Goal: Task Accomplishment & Management: Manage account settings

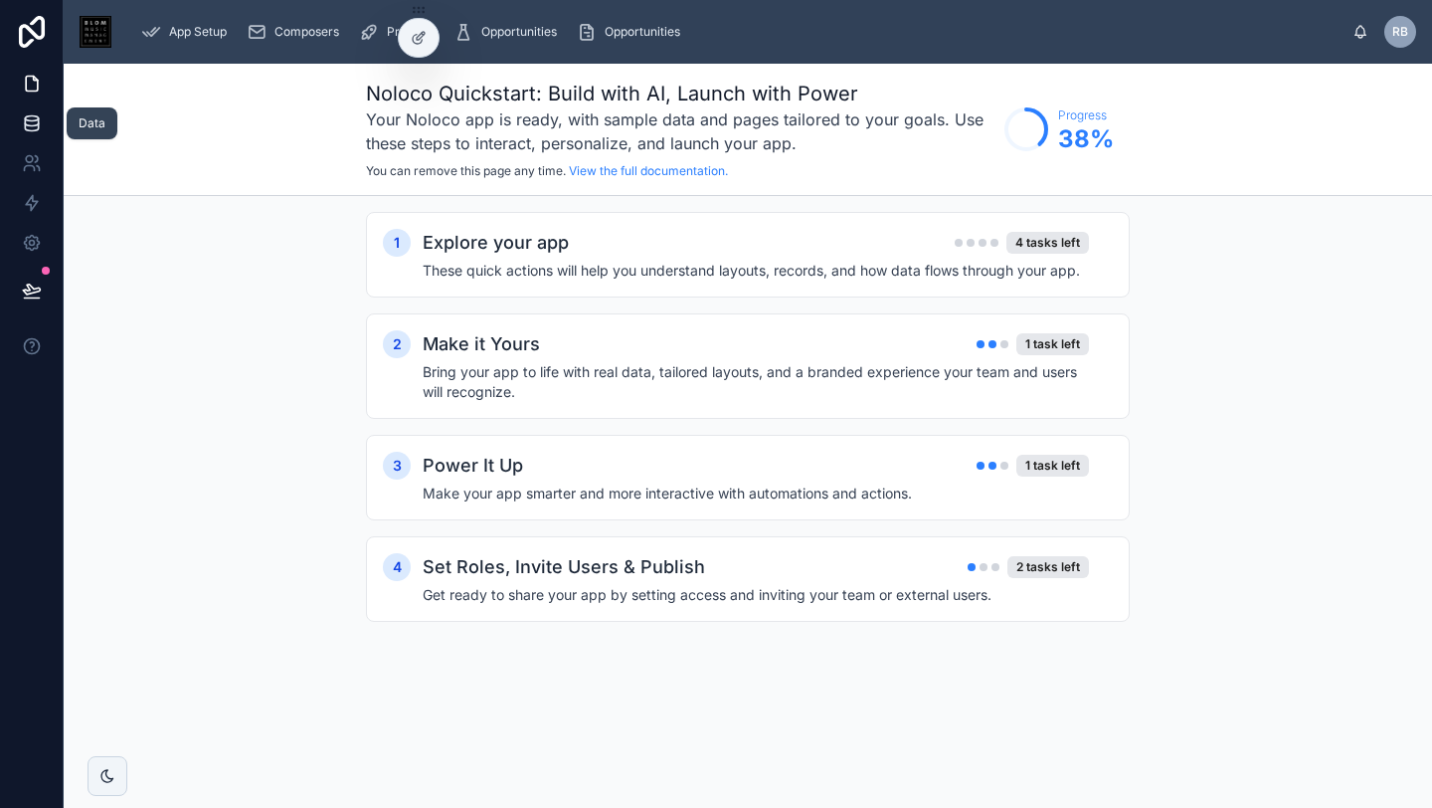
click at [26, 121] on icon at bounding box center [32, 123] width 20 height 20
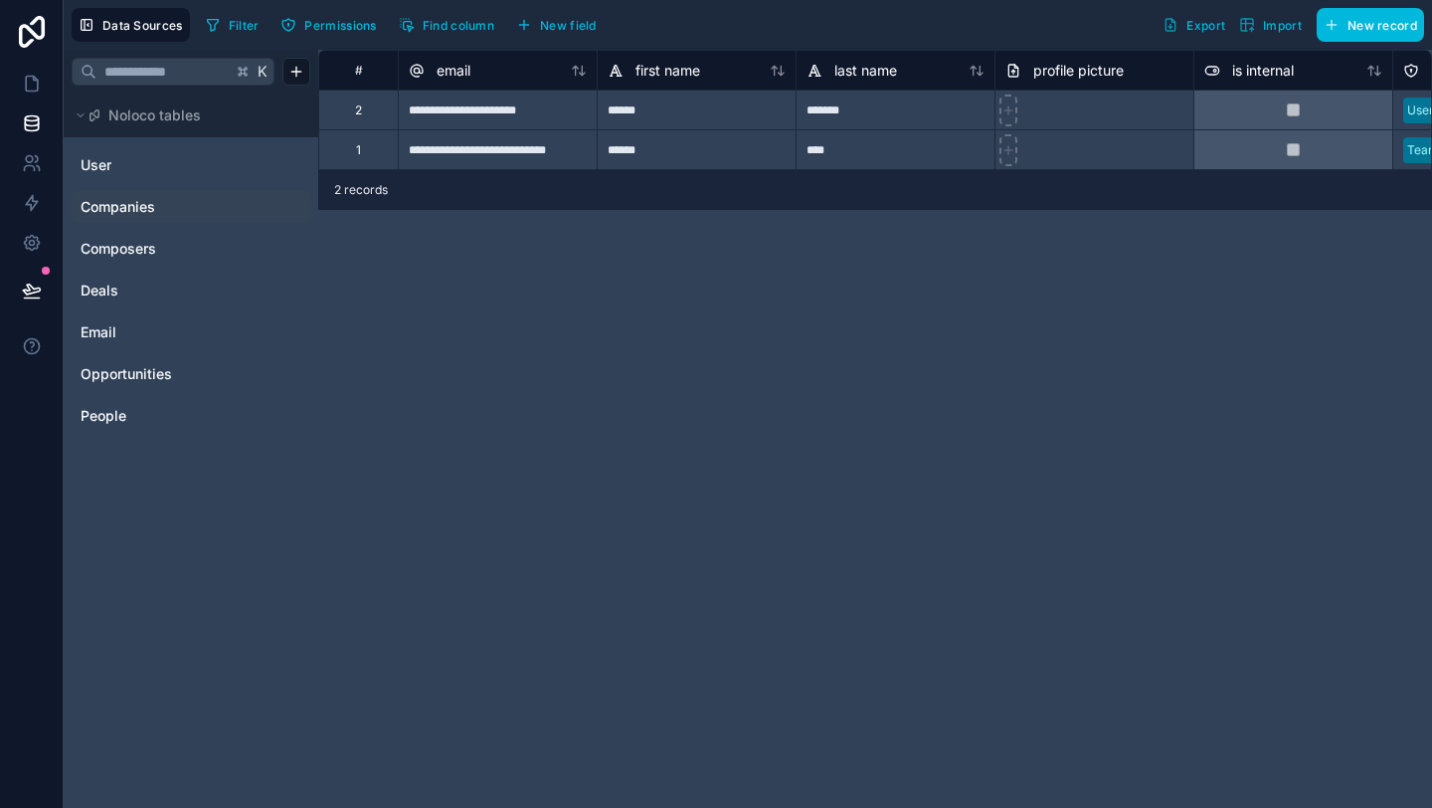
click at [114, 208] on span "Companies" at bounding box center [118, 207] width 75 height 20
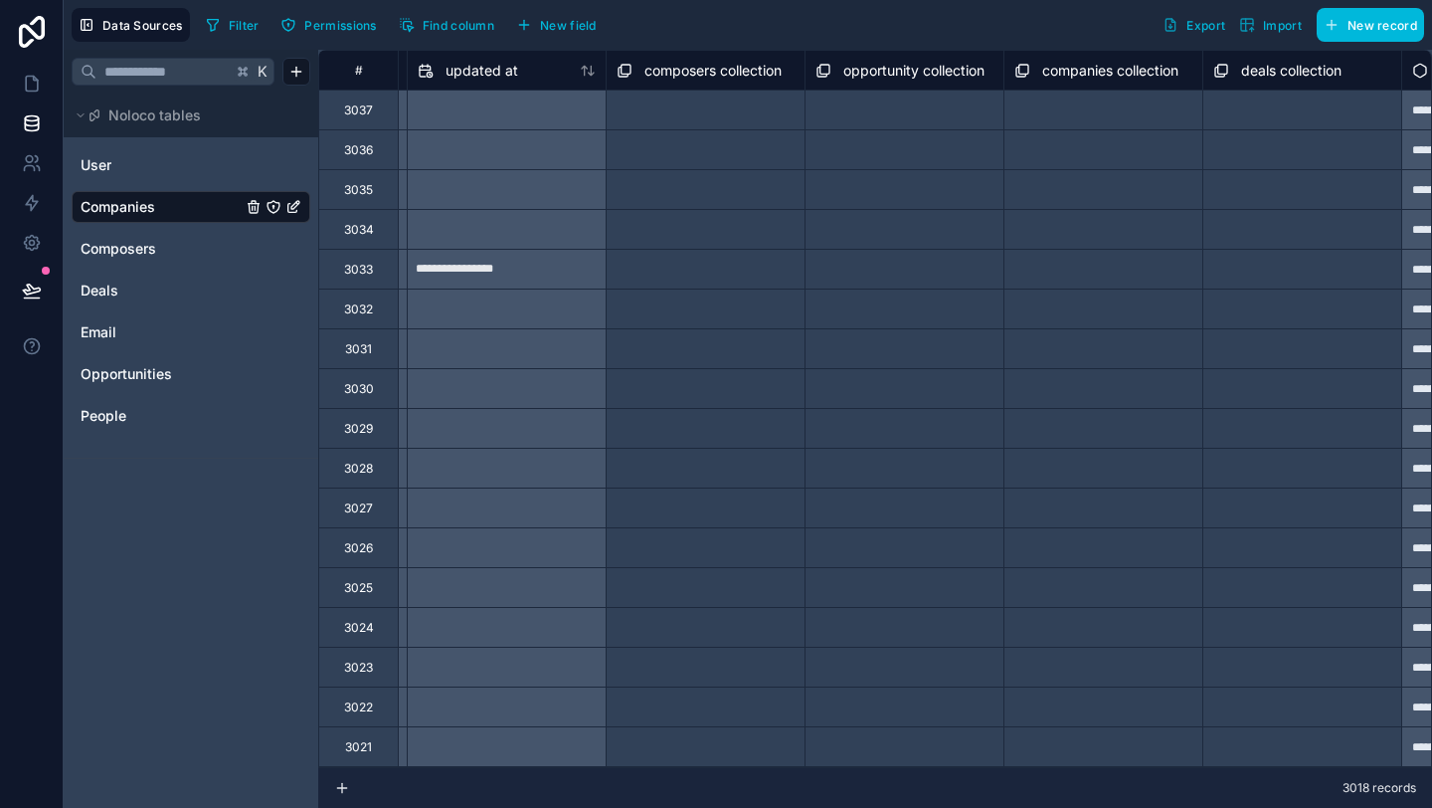
scroll to position [0, 3144]
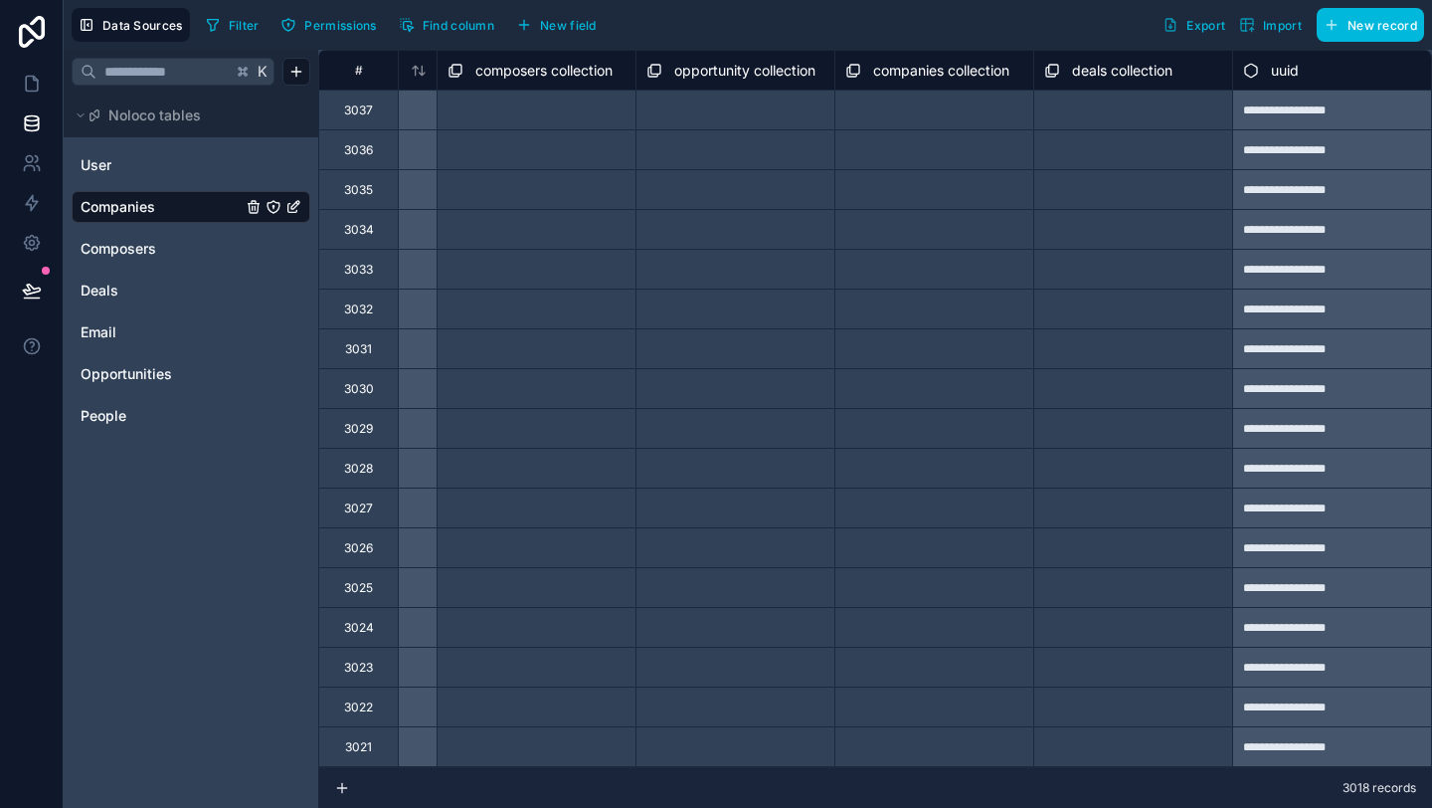
click at [577, 28] on span "New field" at bounding box center [568, 25] width 57 height 15
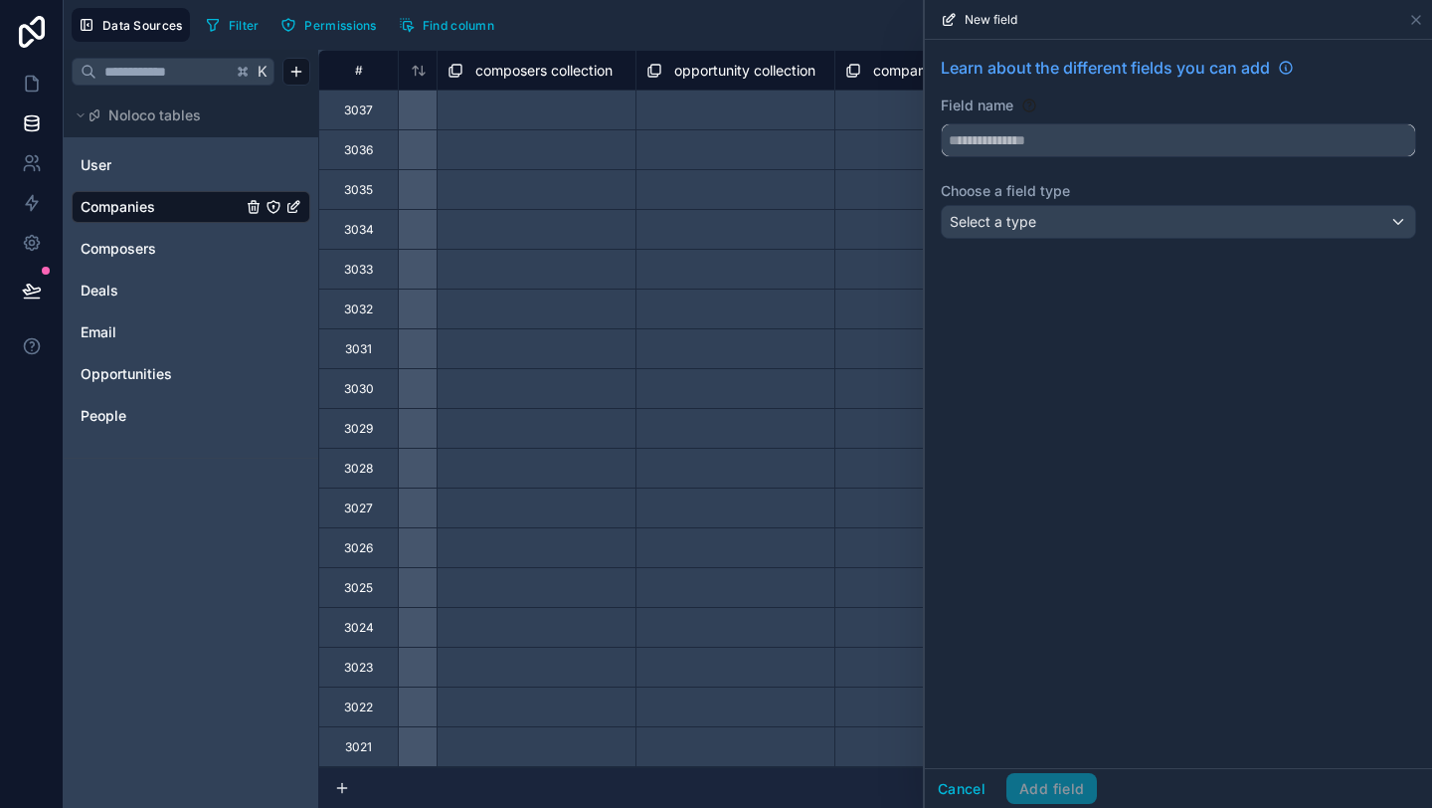
click at [1005, 138] on input "text" at bounding box center [1178, 140] width 473 height 32
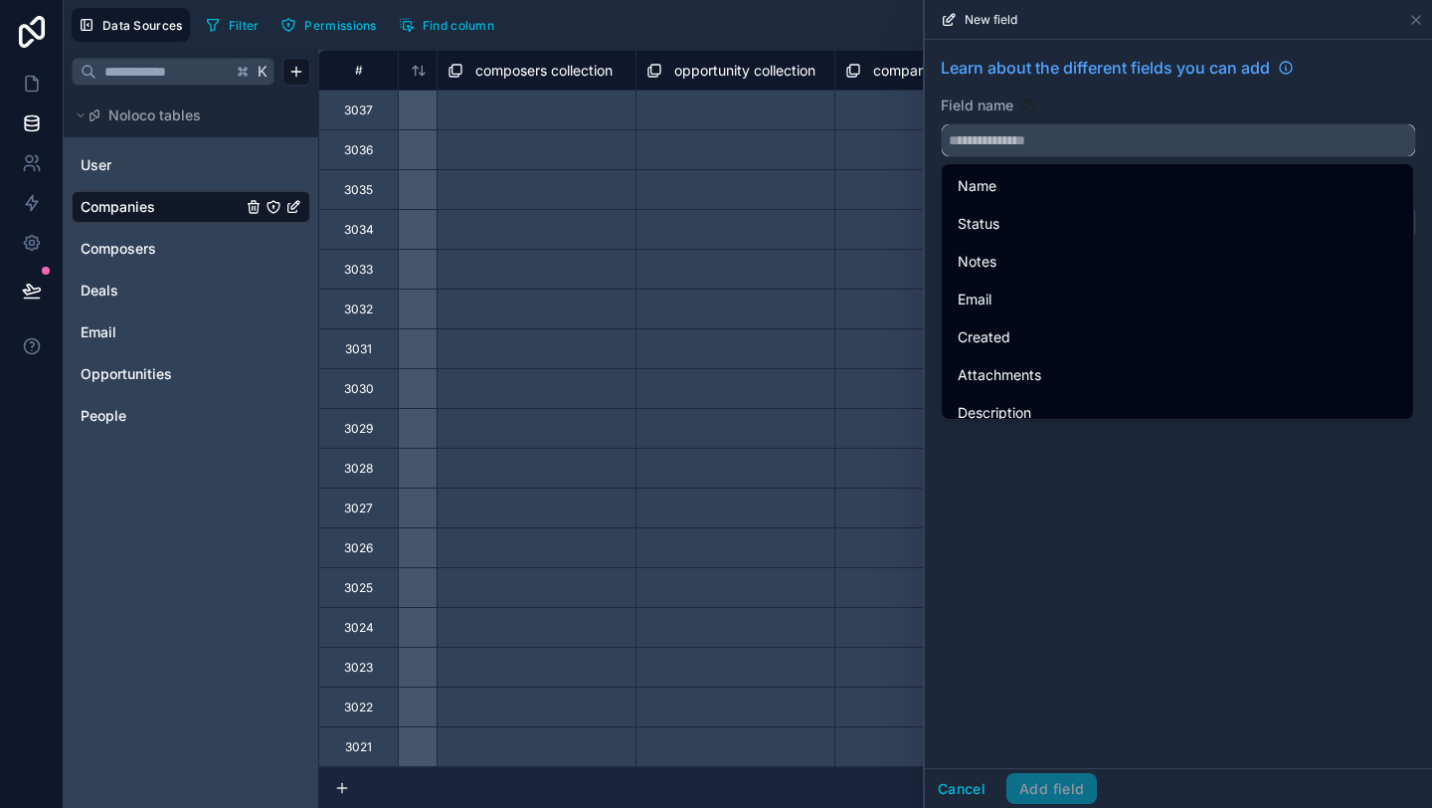
paste input "**********"
type input "*"
click at [1113, 104] on div "Field name" at bounding box center [1178, 105] width 475 height 20
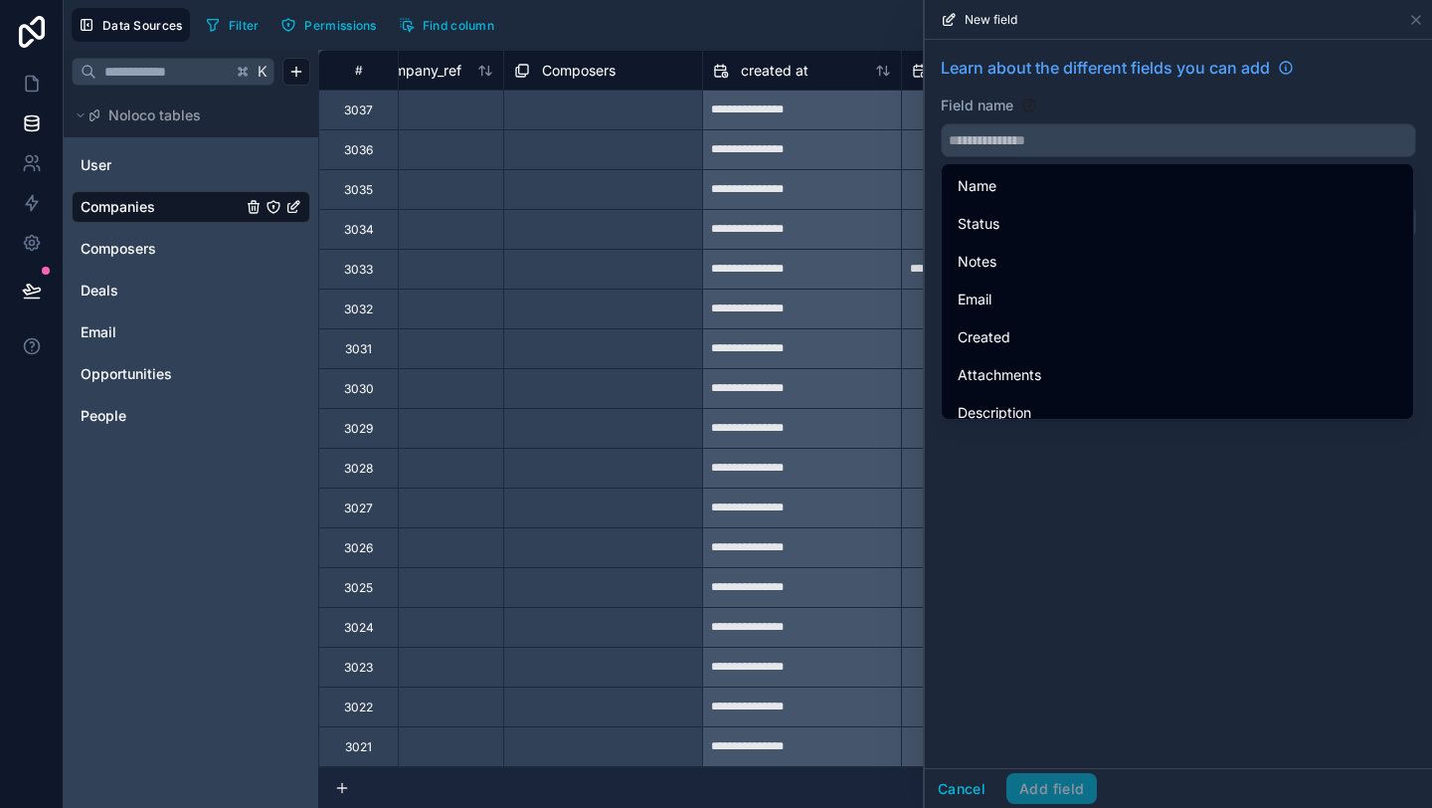
scroll to position [0, 2167]
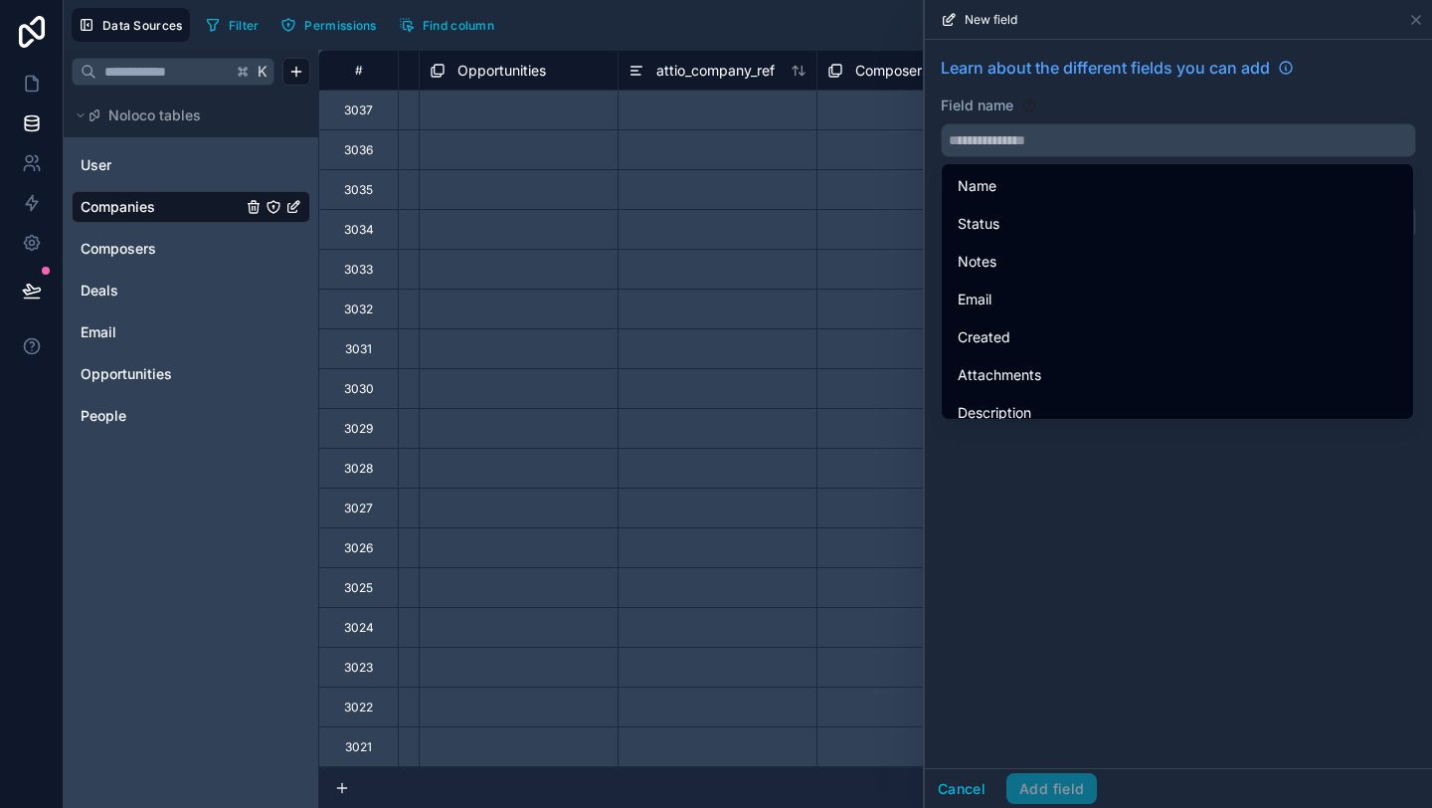
click at [742, 77] on span "attio_company_ref" at bounding box center [715, 71] width 118 height 20
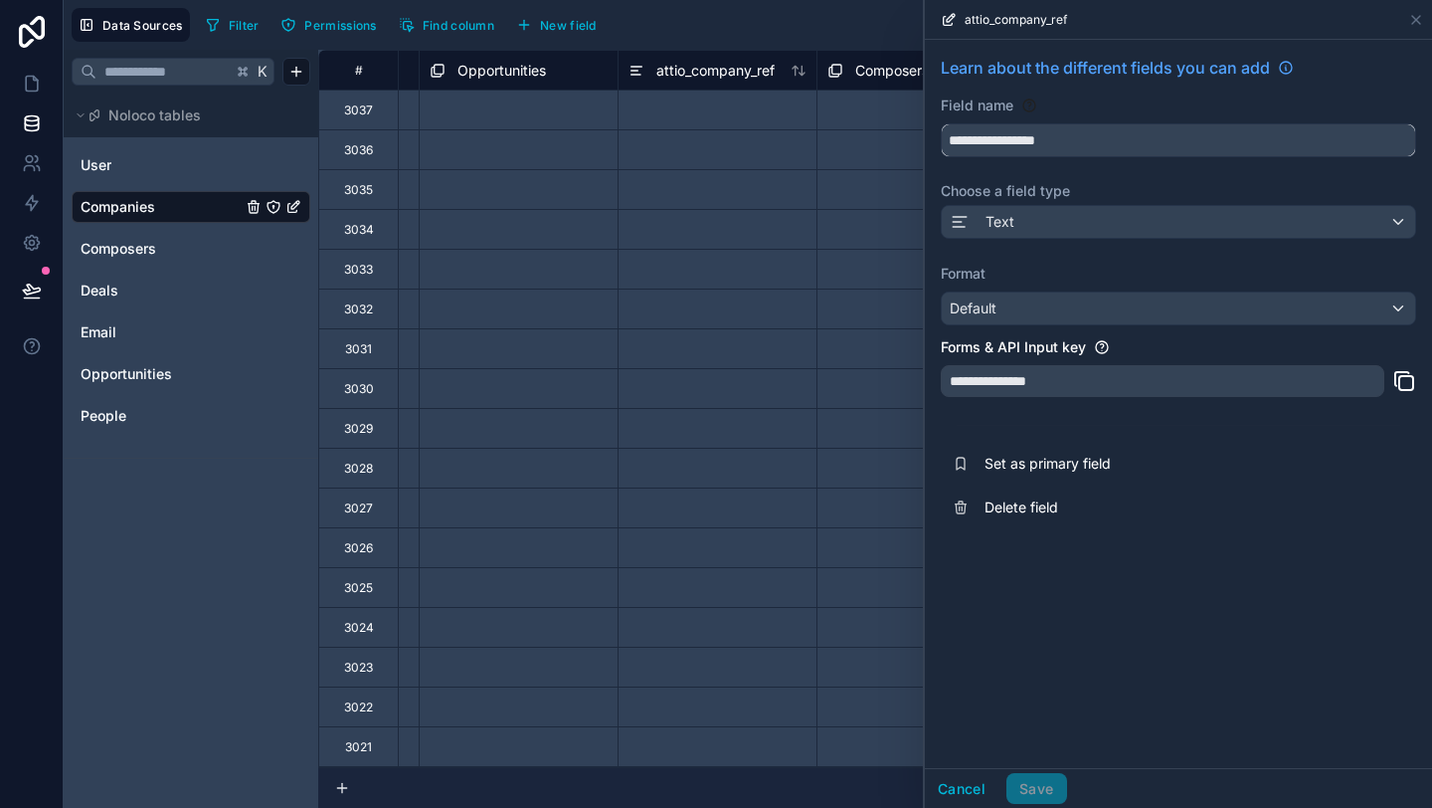
drag, startPoint x: 965, startPoint y: 134, endPoint x: 849, endPoint y: 131, distance: 115.4
click at [849, 132] on div "**********" at bounding box center [748, 404] width 1368 height 808
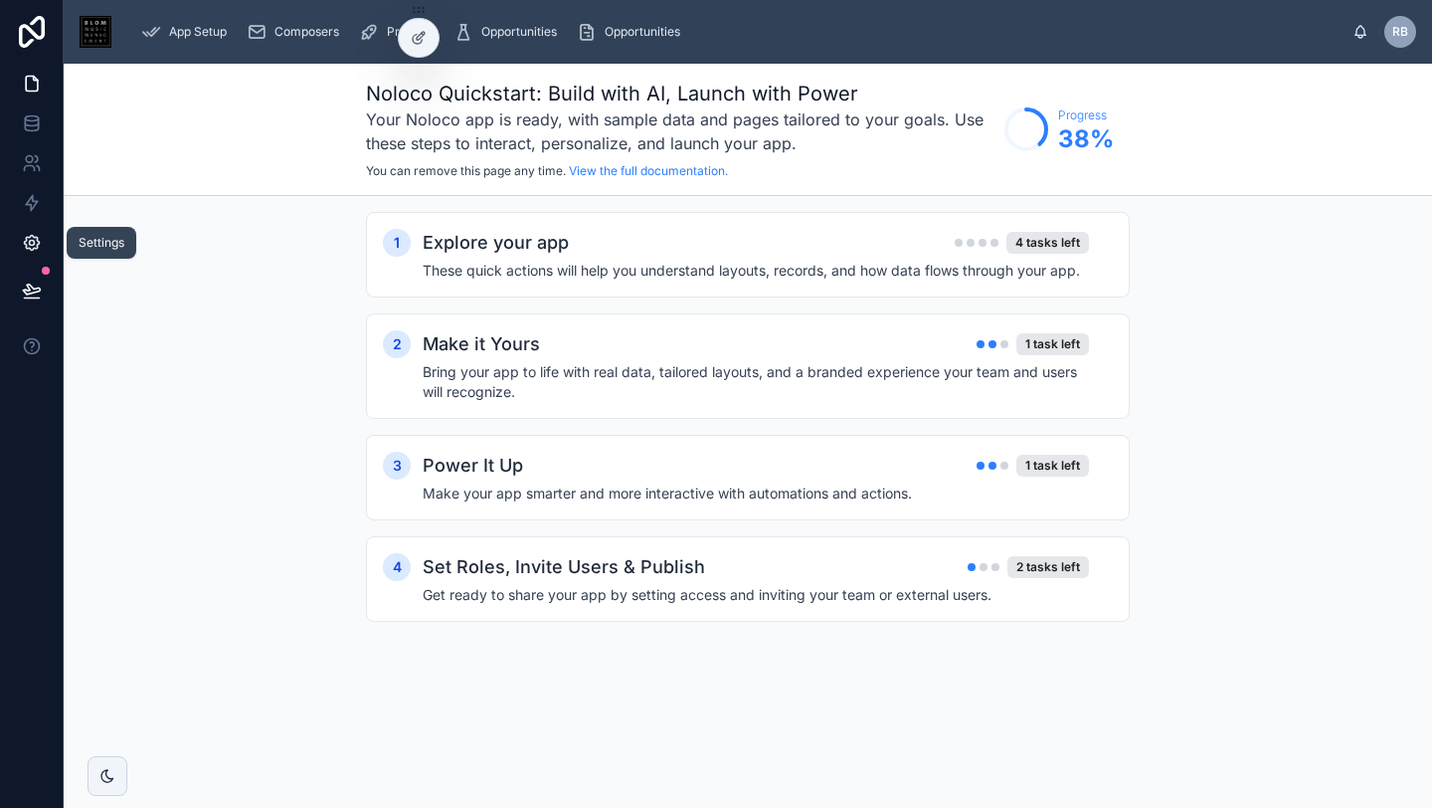
click at [33, 240] on icon at bounding box center [32, 243] width 20 height 20
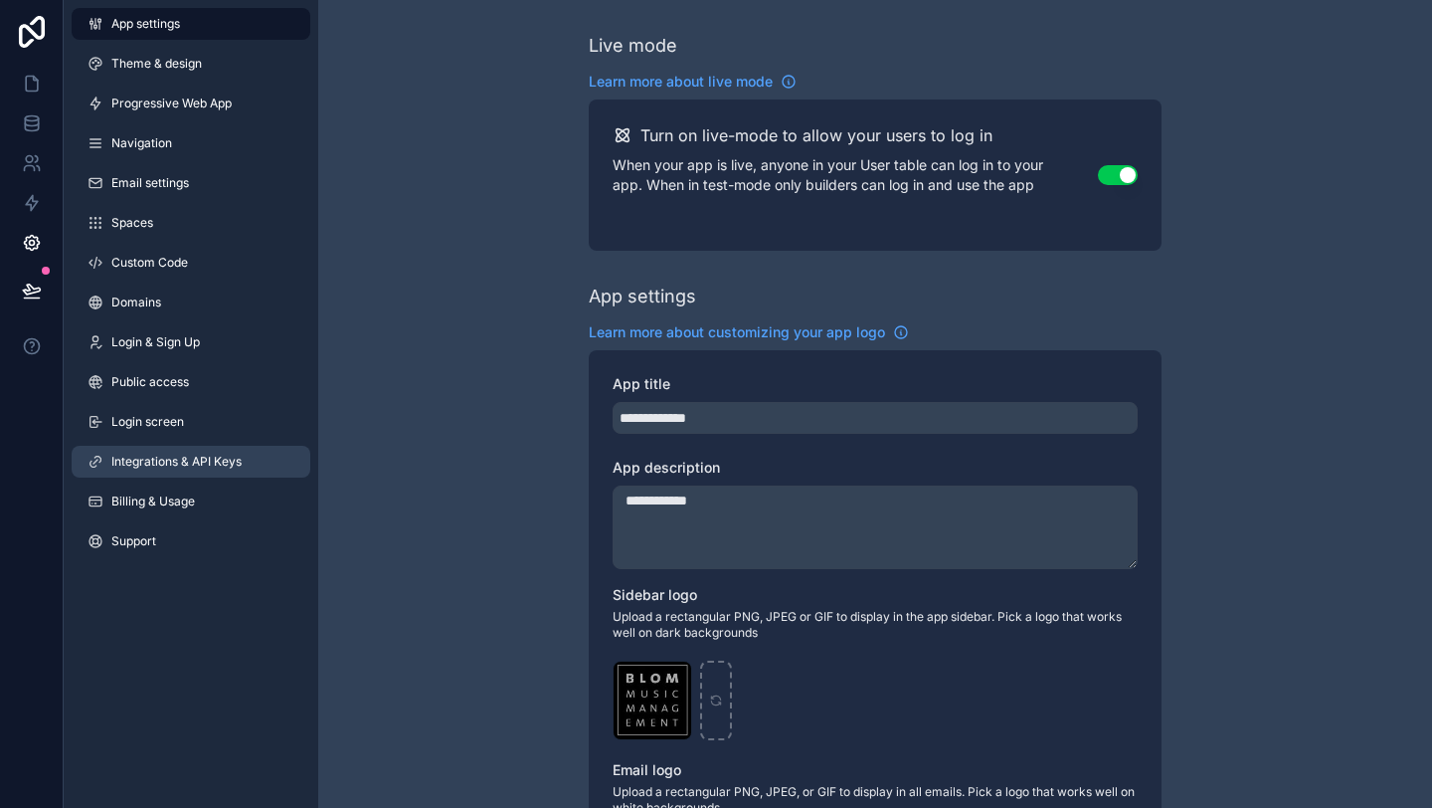
click at [197, 467] on span "Integrations & API Keys" at bounding box center [176, 462] width 130 height 16
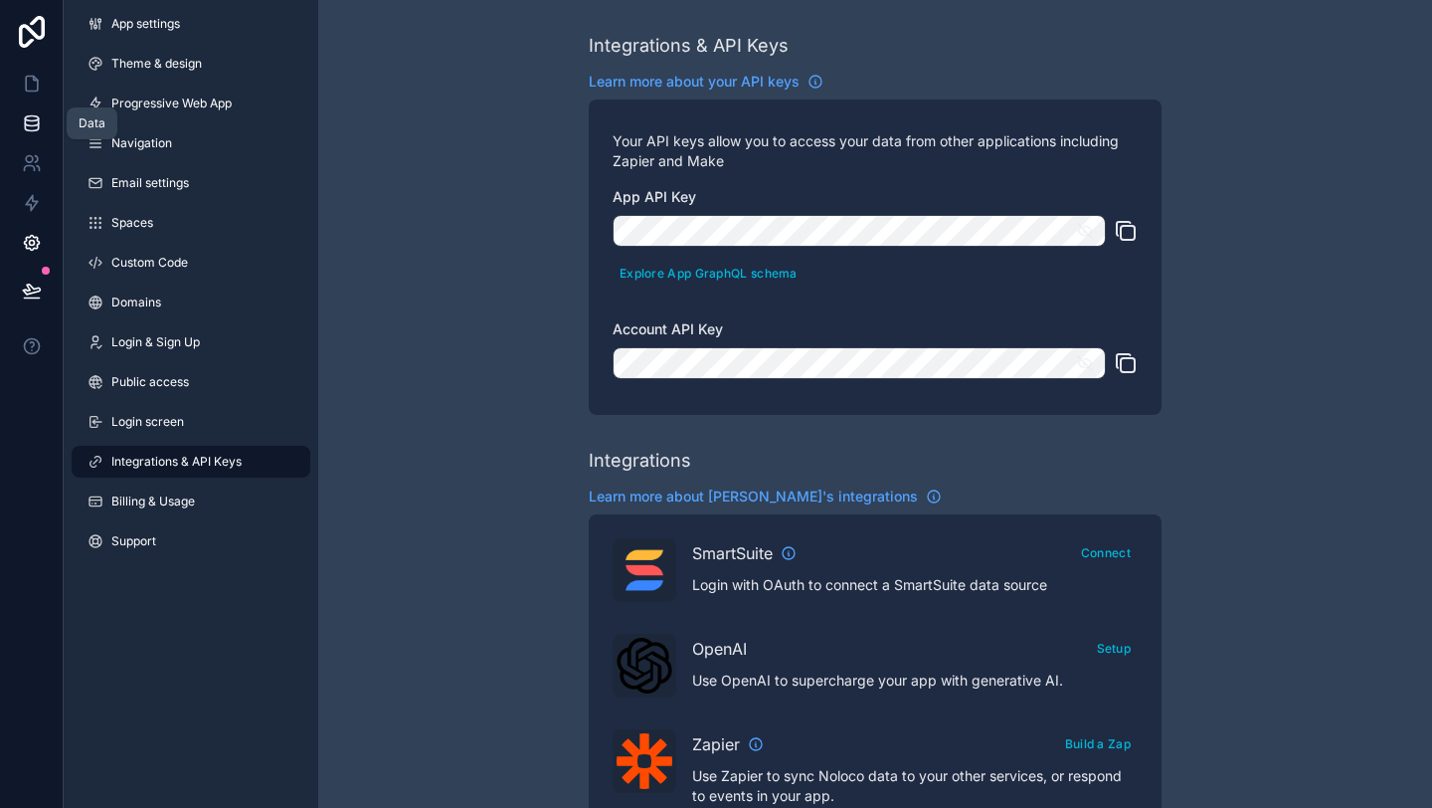
click at [37, 120] on icon at bounding box center [32, 123] width 20 height 20
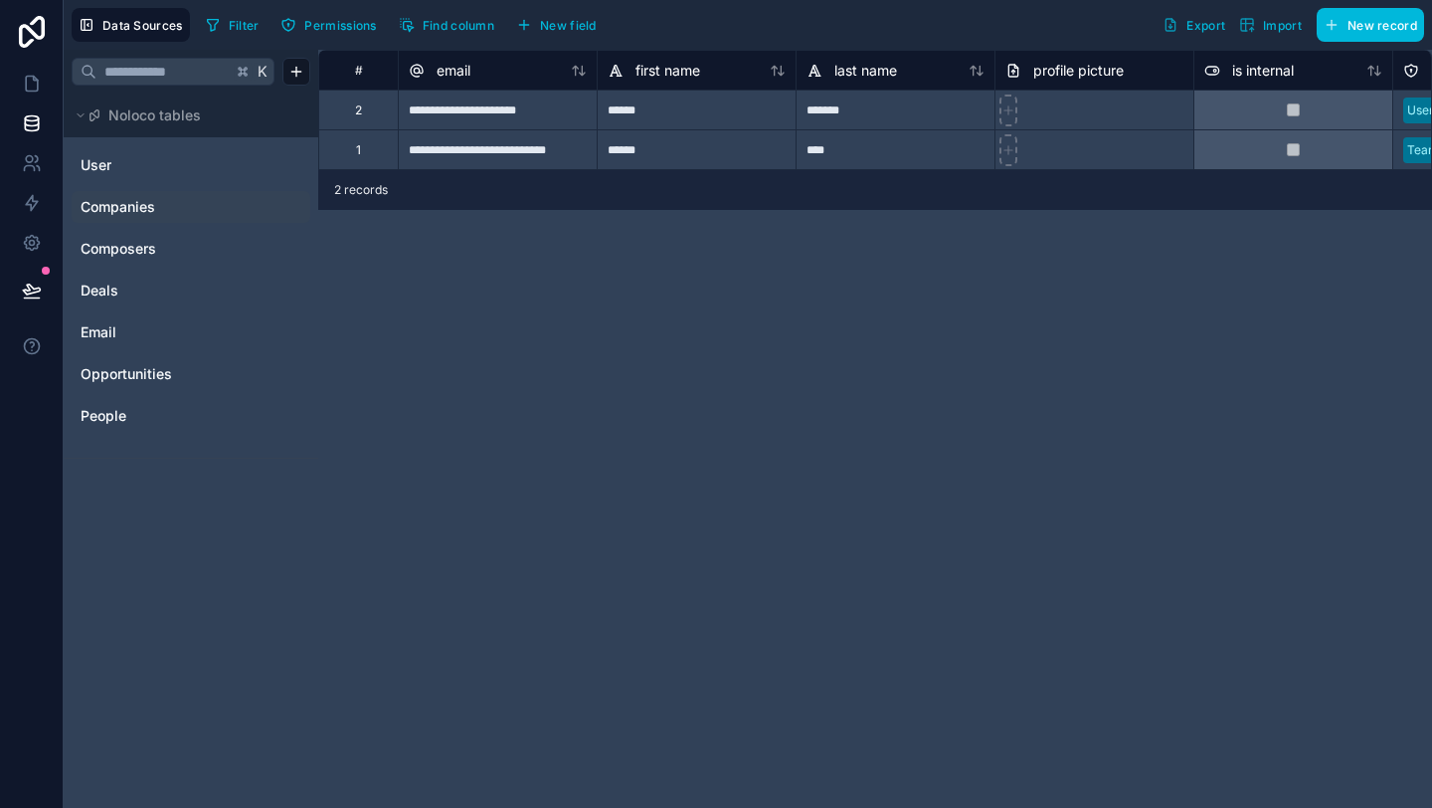
click at [151, 210] on span "Companies" at bounding box center [118, 207] width 75 height 20
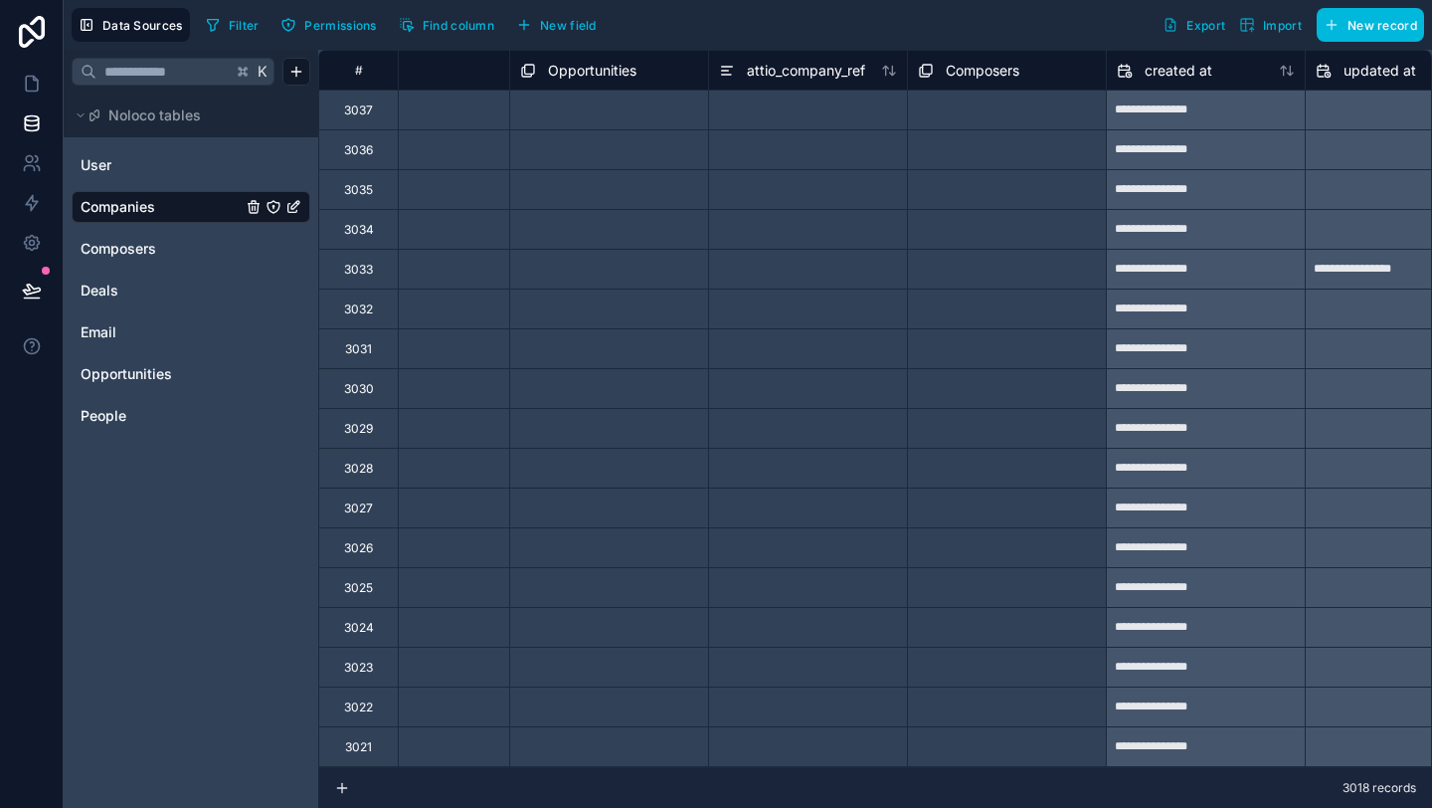
scroll to position [0, 2044]
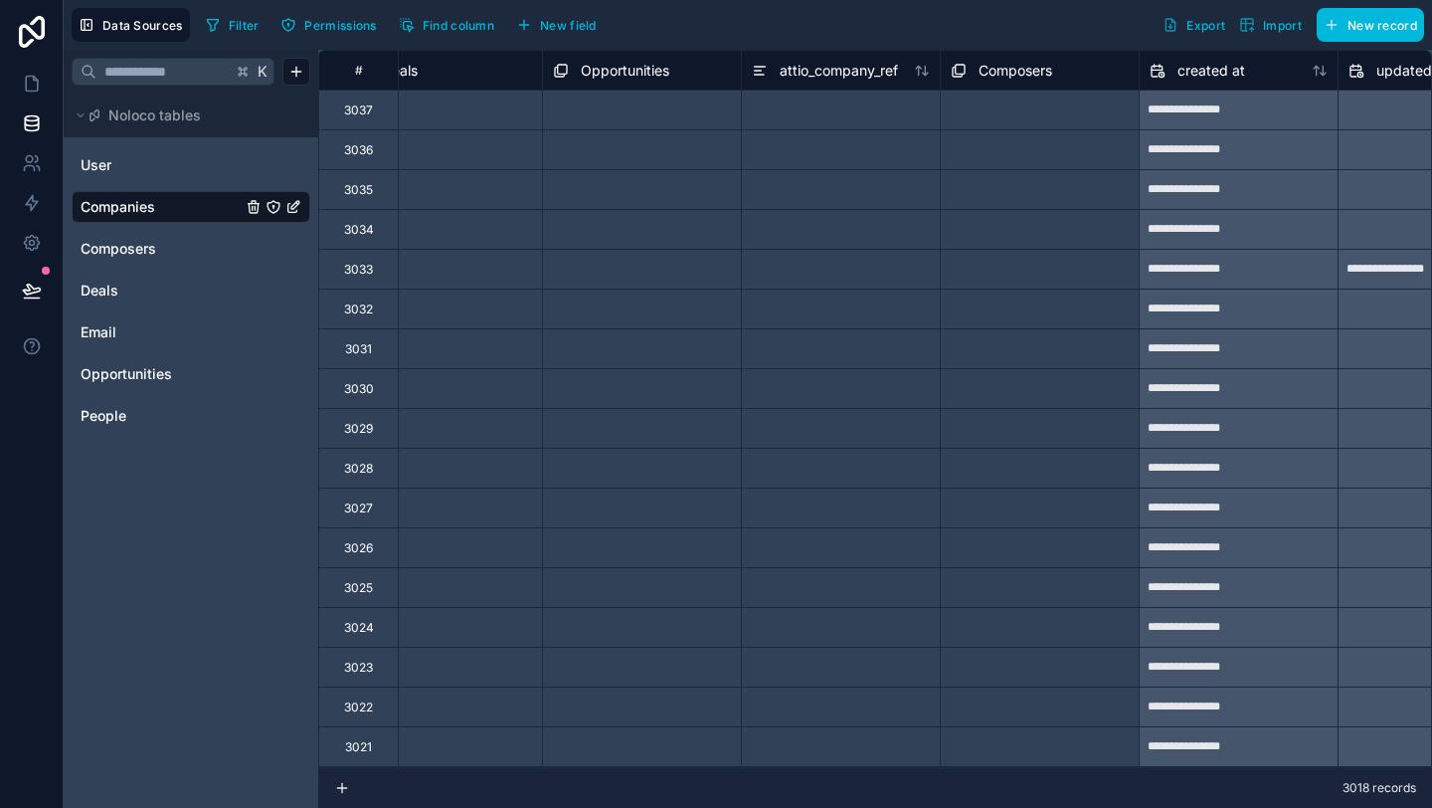
click at [842, 76] on span "attio_company_ref" at bounding box center [839, 71] width 118 height 20
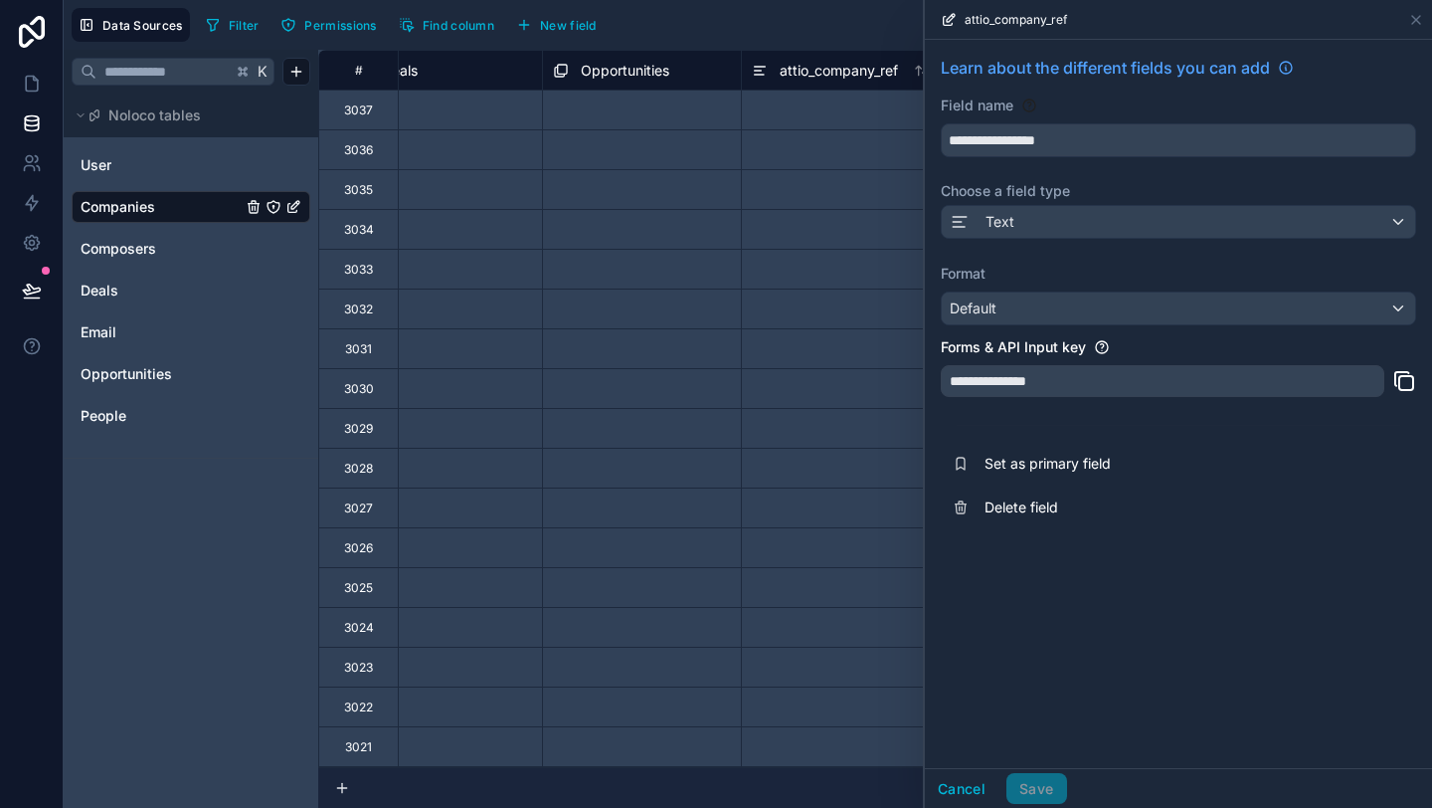
click at [1126, 376] on div "**********" at bounding box center [1163, 381] width 444 height 32
click at [1404, 376] on icon at bounding box center [1406, 383] width 14 height 14
